Goal: Ask a question

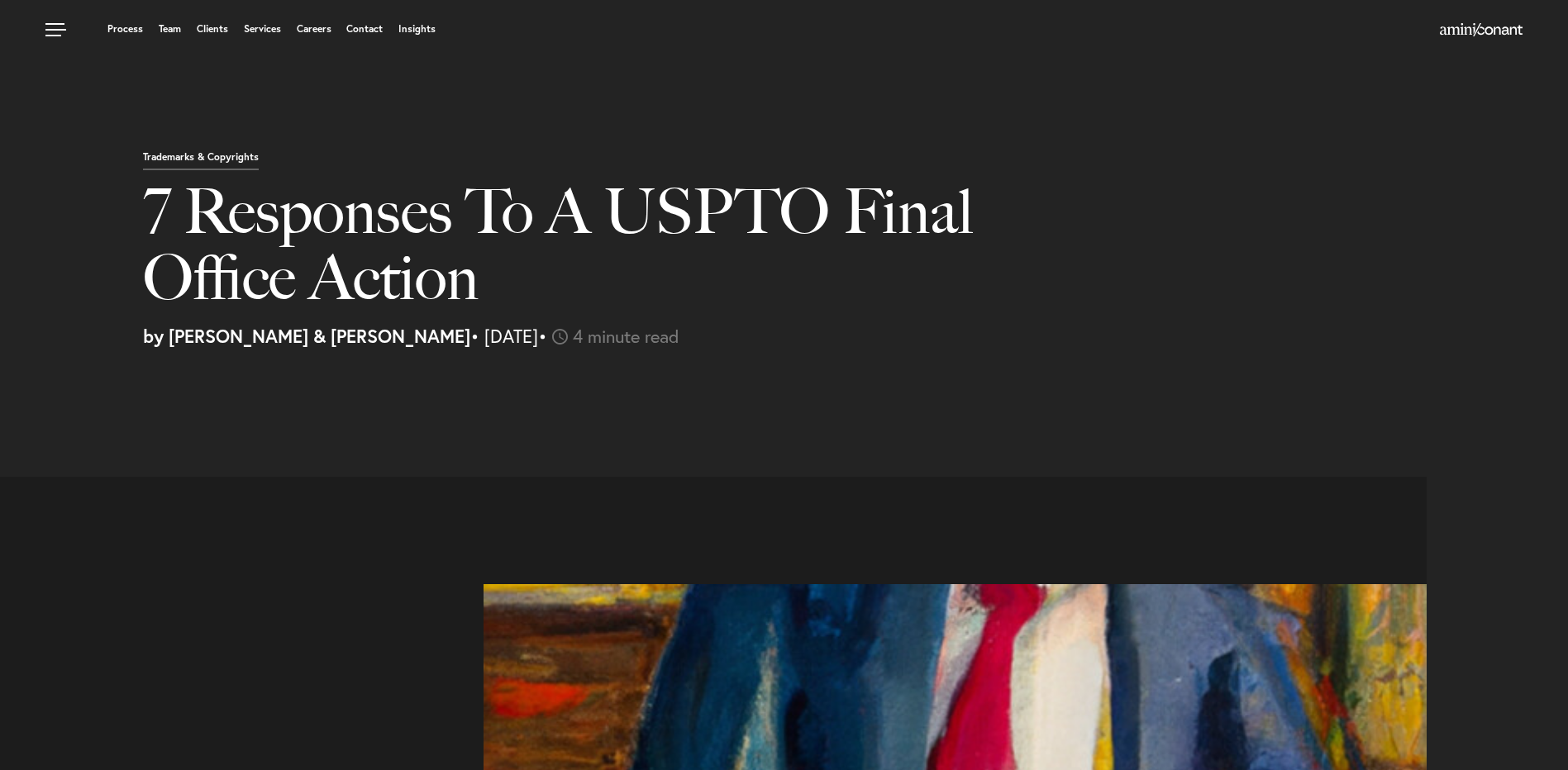
select select "US"
select select "Austin"
select select "Business and Civil Litigation"
select select "US"
select select "Austin"
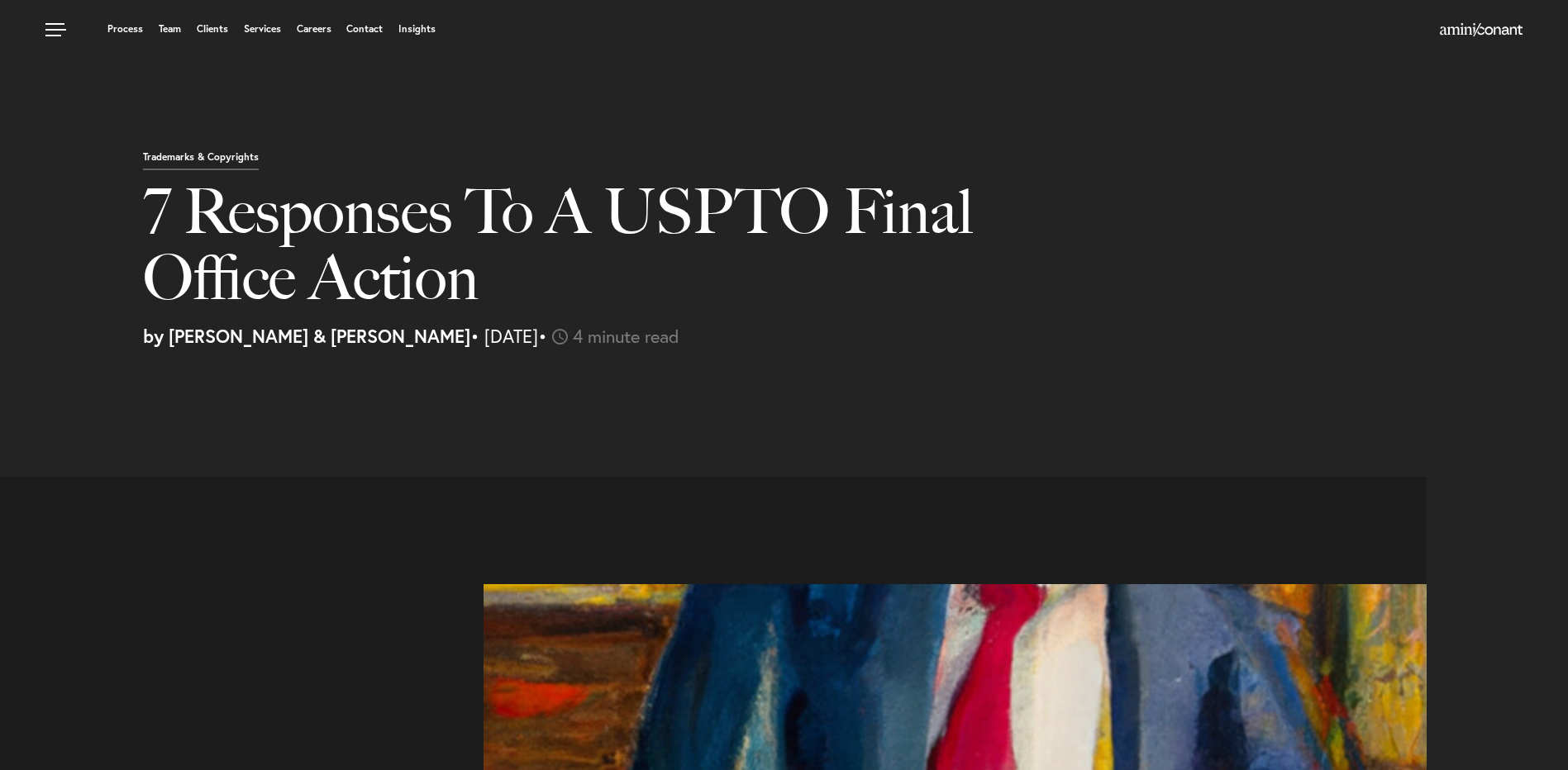
select select "Business and Civil Litigation"
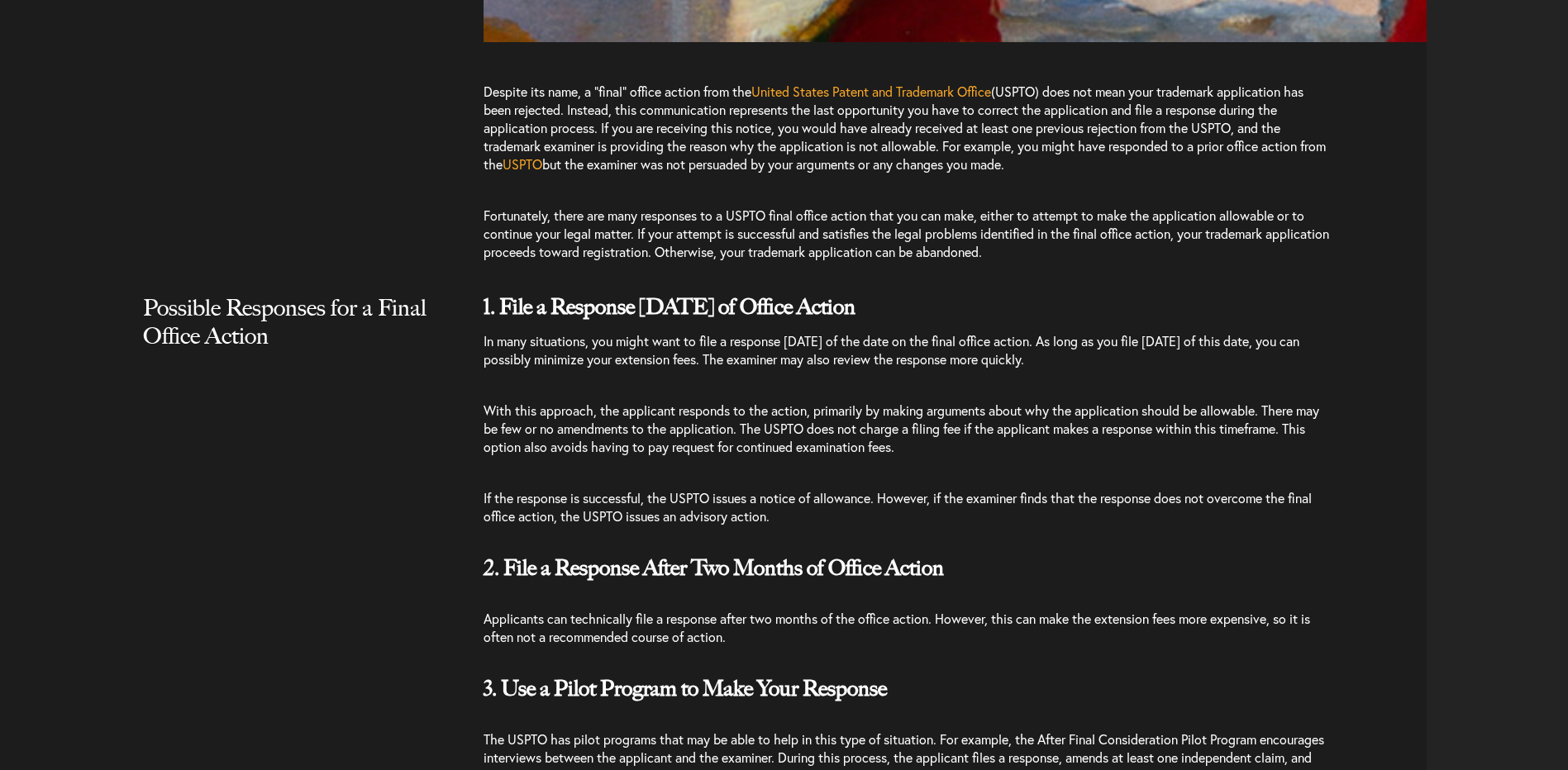
scroll to position [1487, 0]
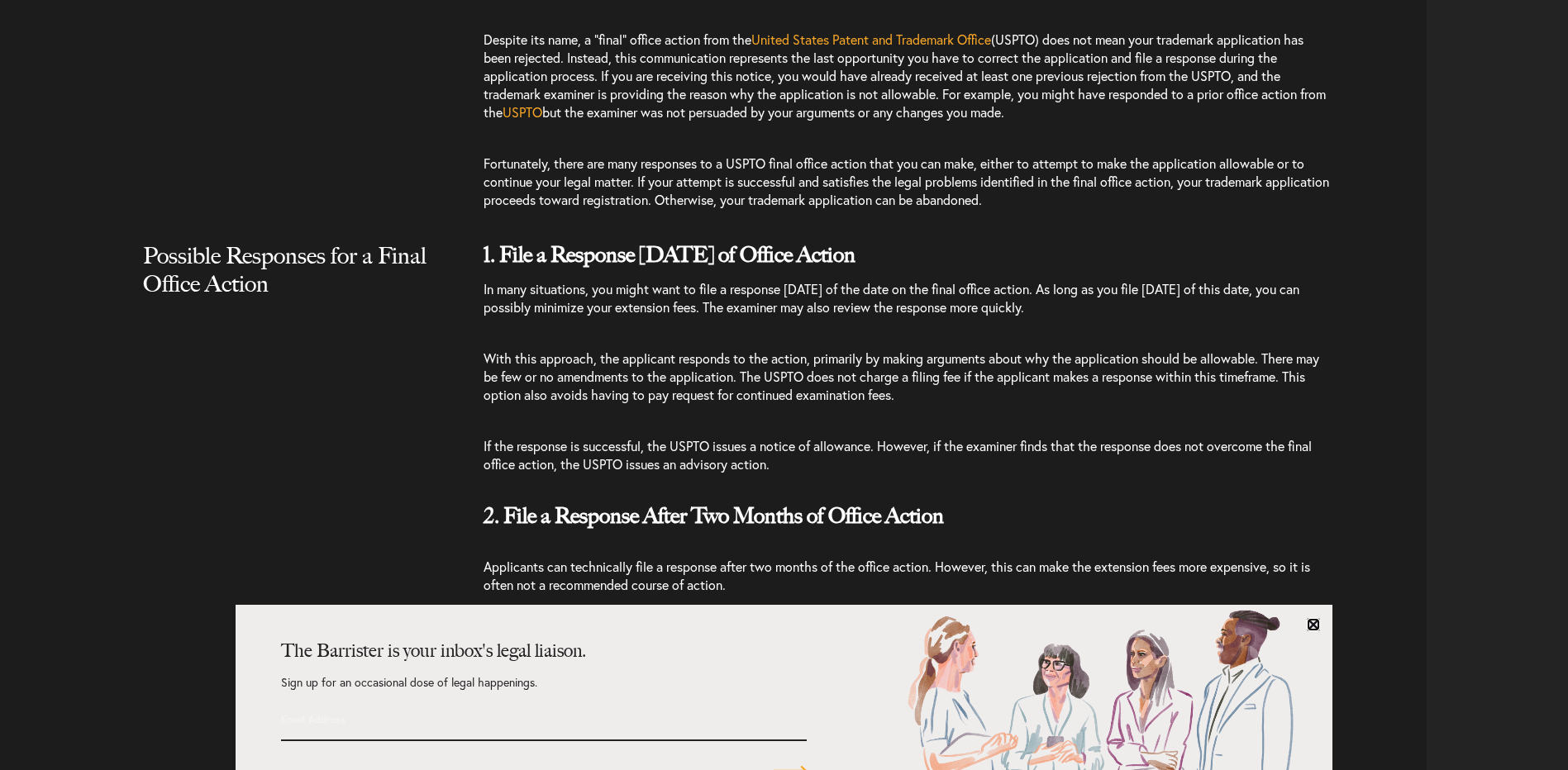
click at [1316, 619] on link at bounding box center [1313, 625] width 14 height 14
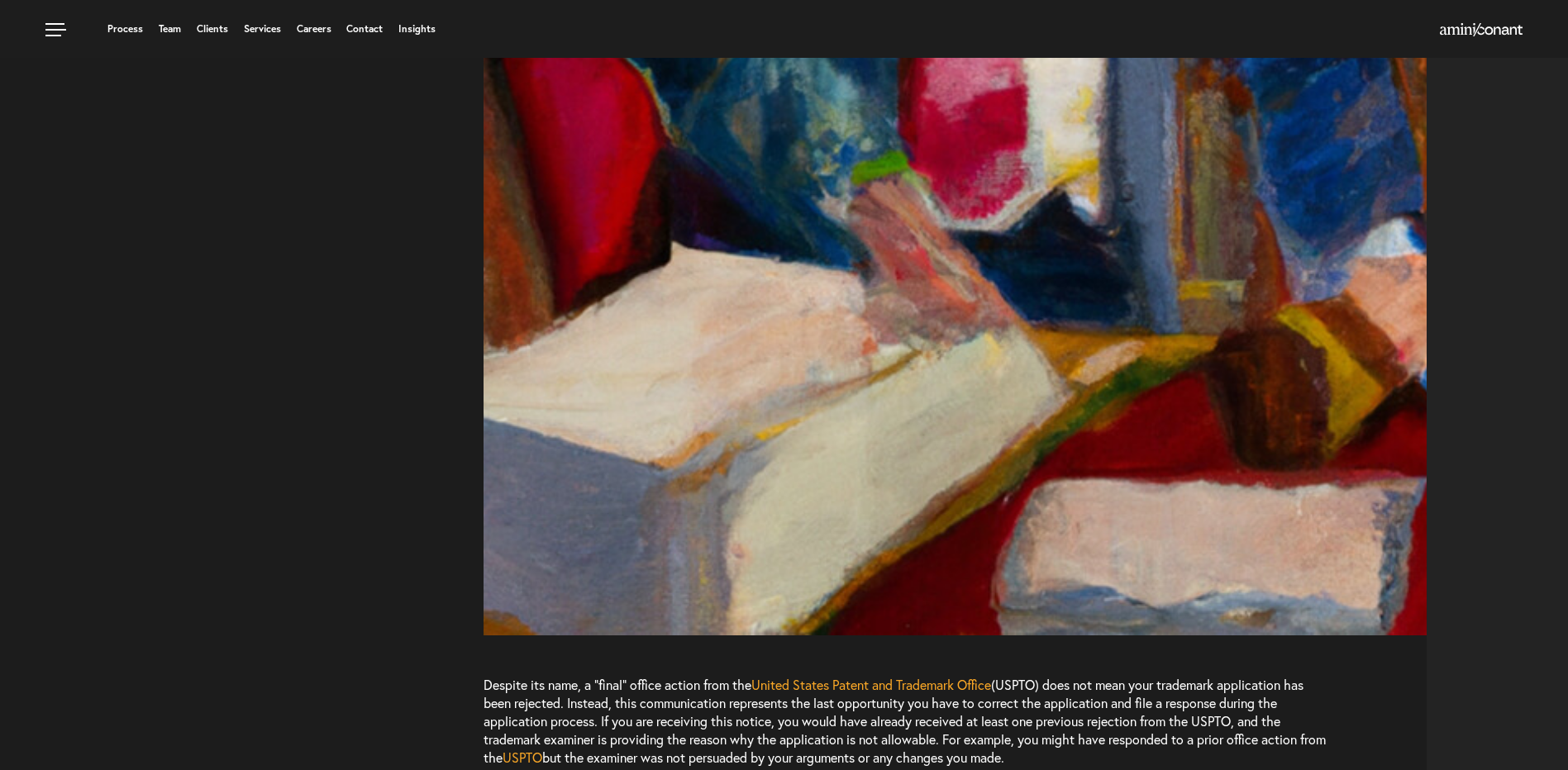
scroll to position [826, 0]
